Goal: Information Seeking & Learning: Understand process/instructions

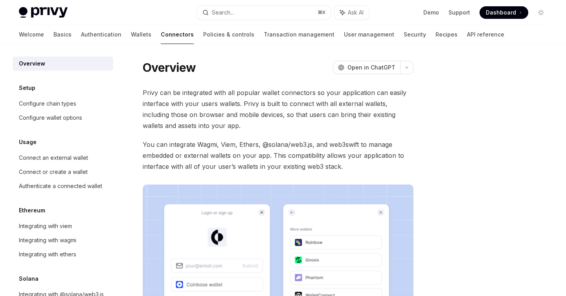
click at [505, 16] on span "Dashboard" at bounding box center [501, 13] width 30 height 8
click at [131, 37] on link "Wallets" at bounding box center [141, 34] width 20 height 19
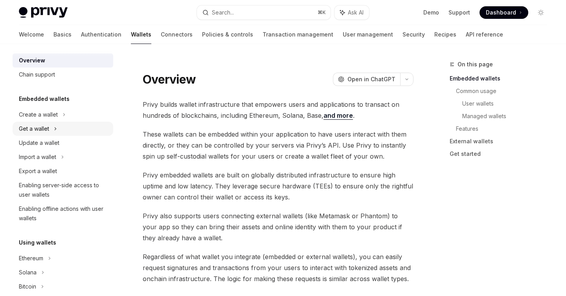
scroll to position [13, 0]
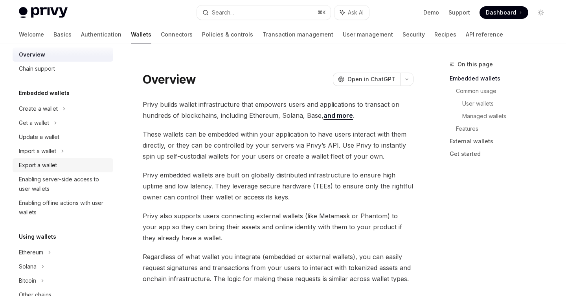
click at [56, 161] on div "Export a wallet" at bounding box center [38, 165] width 38 height 9
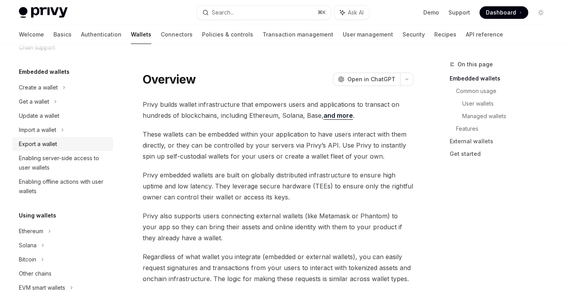
scroll to position [36, 0]
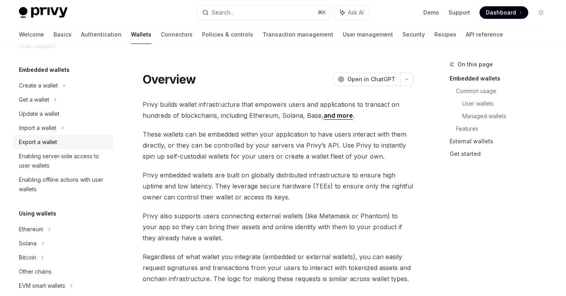
click at [52, 141] on div "Export a wallet" at bounding box center [38, 142] width 38 height 9
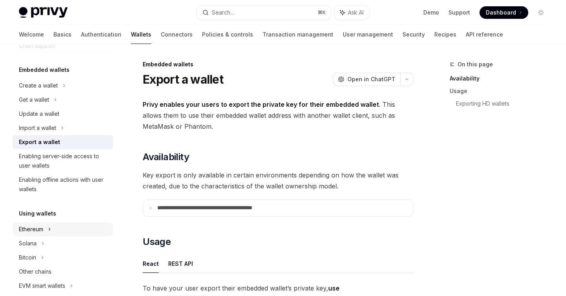
click at [46, 93] on div "Ethereum" at bounding box center [63, 86] width 101 height 14
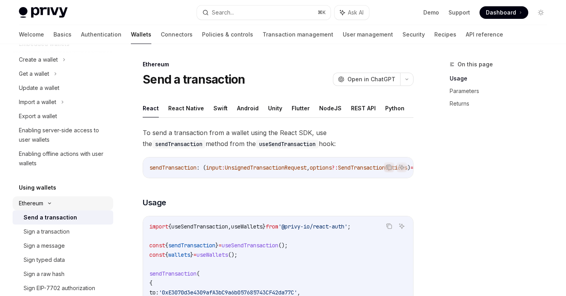
scroll to position [35, 0]
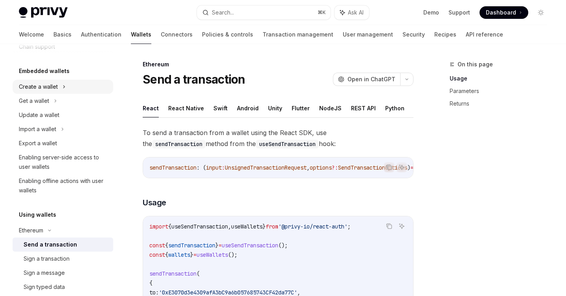
click at [61, 88] on div "Create a wallet" at bounding box center [63, 87] width 101 height 14
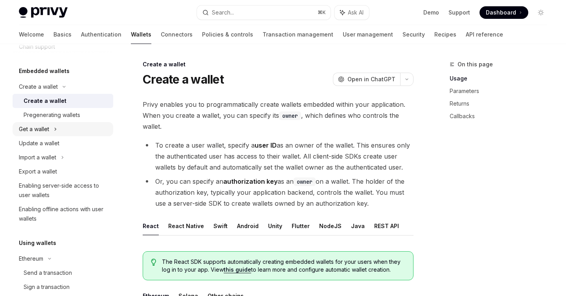
click at [52, 131] on div "Get a wallet" at bounding box center [63, 129] width 101 height 14
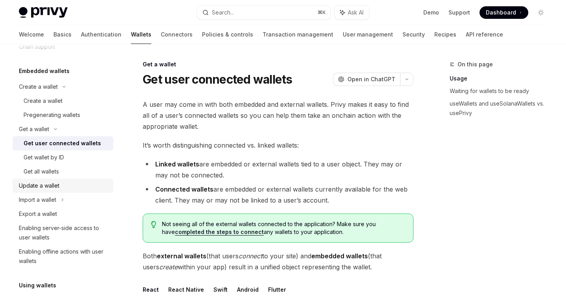
click at [61, 184] on div "Update a wallet" at bounding box center [64, 185] width 90 height 9
click at [57, 205] on div "Import a wallet" at bounding box center [63, 200] width 101 height 14
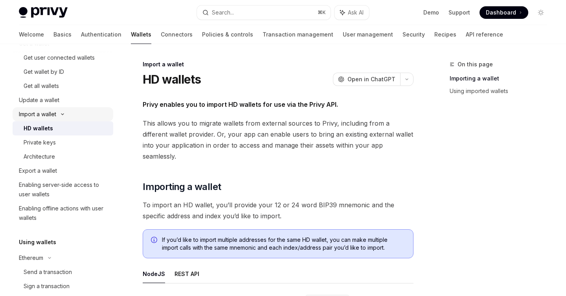
scroll to position [124, 0]
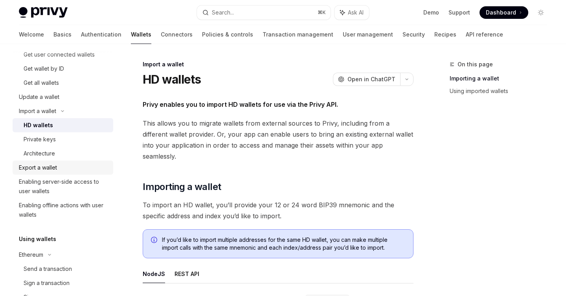
click at [53, 162] on link "Export a wallet" at bounding box center [63, 168] width 101 height 14
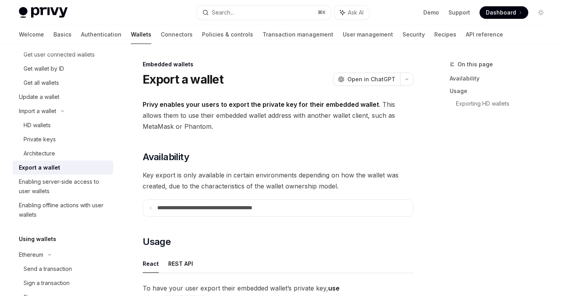
type textarea "*"
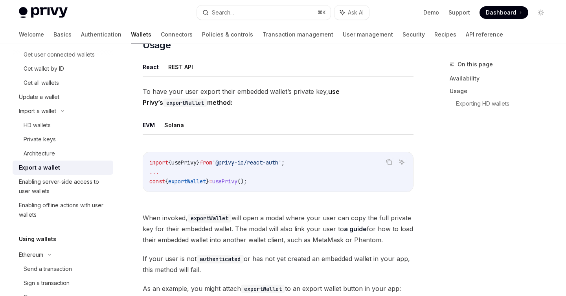
scroll to position [201, 0]
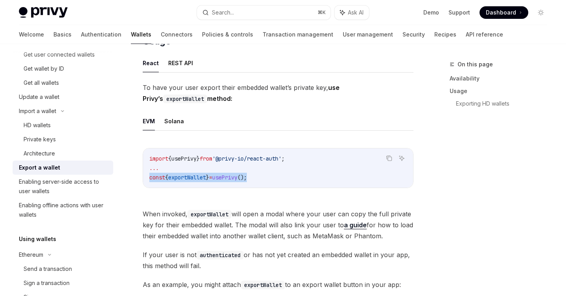
drag, startPoint x: 265, startPoint y: 177, endPoint x: 150, endPoint y: 178, distance: 115.2
click at [150, 178] on code "import { usePrivy } from '@privy-io/react-auth' ; ... const { exportWallet } = …" at bounding box center [278, 168] width 258 height 28
copy span "const { exportWallet } = usePrivy ();"
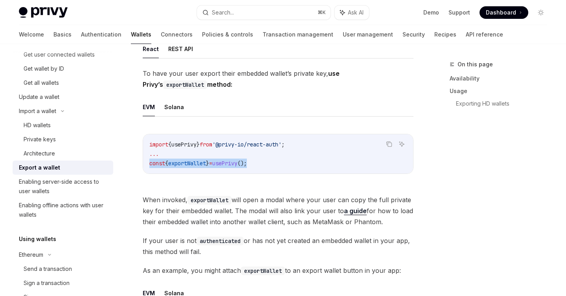
scroll to position [217, 0]
